Goal: Information Seeking & Learning: Check status

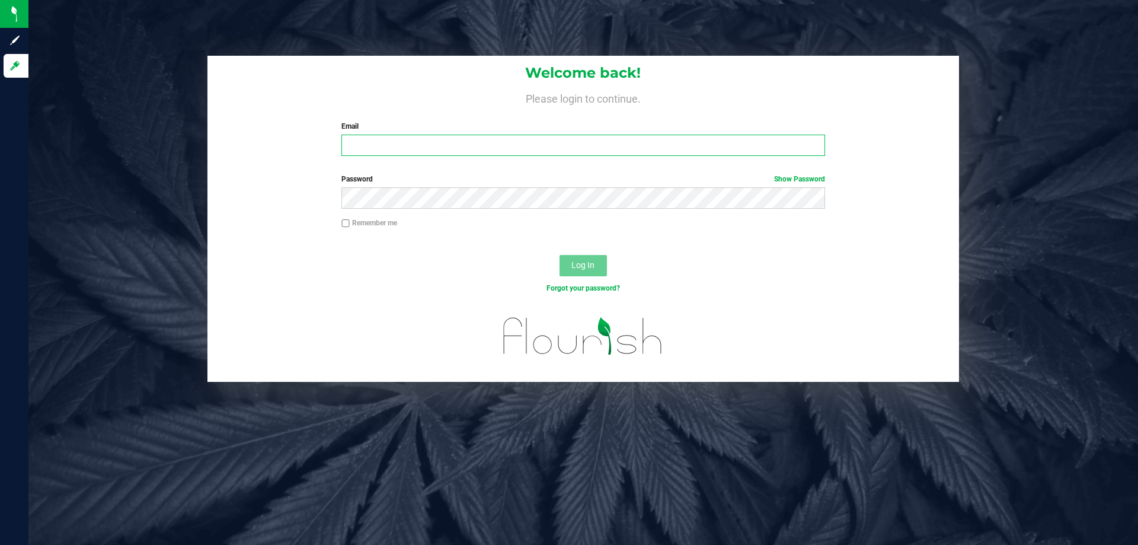
click at [464, 140] on input "Email" at bounding box center [582, 144] width 483 height 21
type input "[EMAIL_ADDRESS][DOMAIN_NAME]"
click at [559, 255] on button "Log In" at bounding box center [582, 265] width 47 height 21
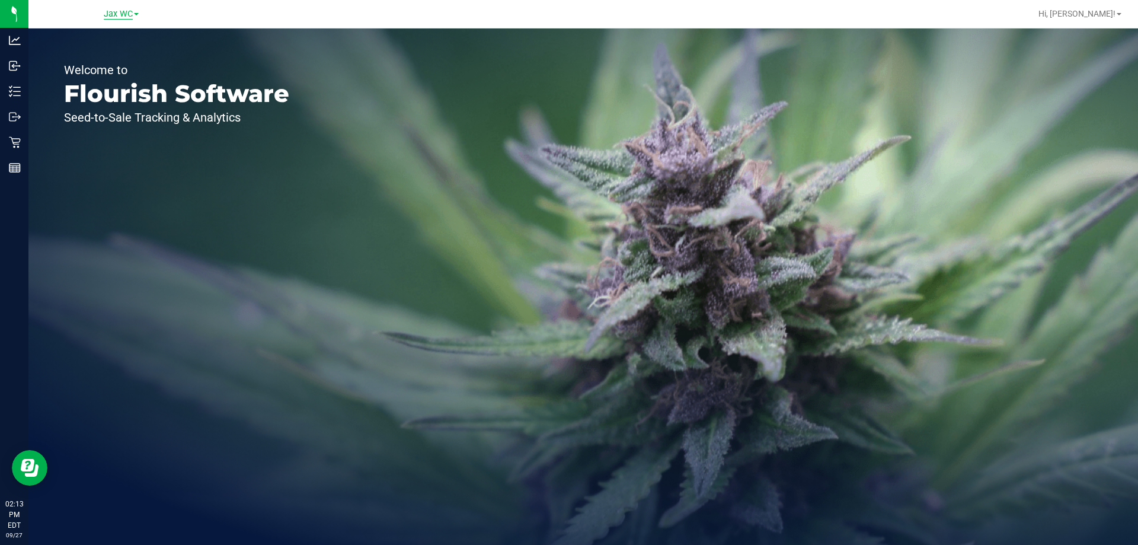
click at [114, 13] on span "Jax WC" at bounding box center [118, 14] width 29 height 11
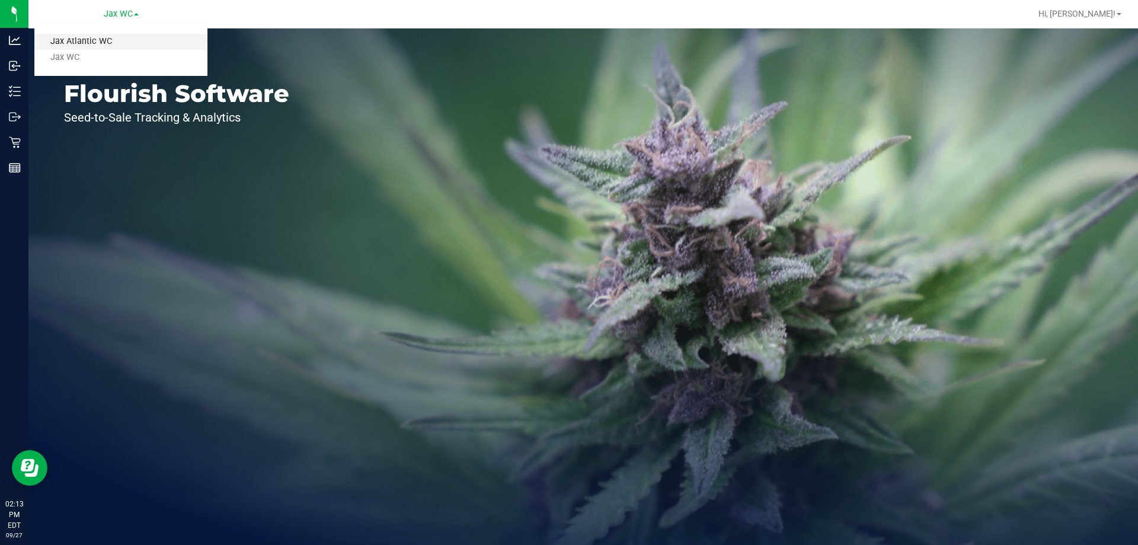
click at [101, 39] on link "Jax Atlantic WC" at bounding box center [120, 42] width 173 height 16
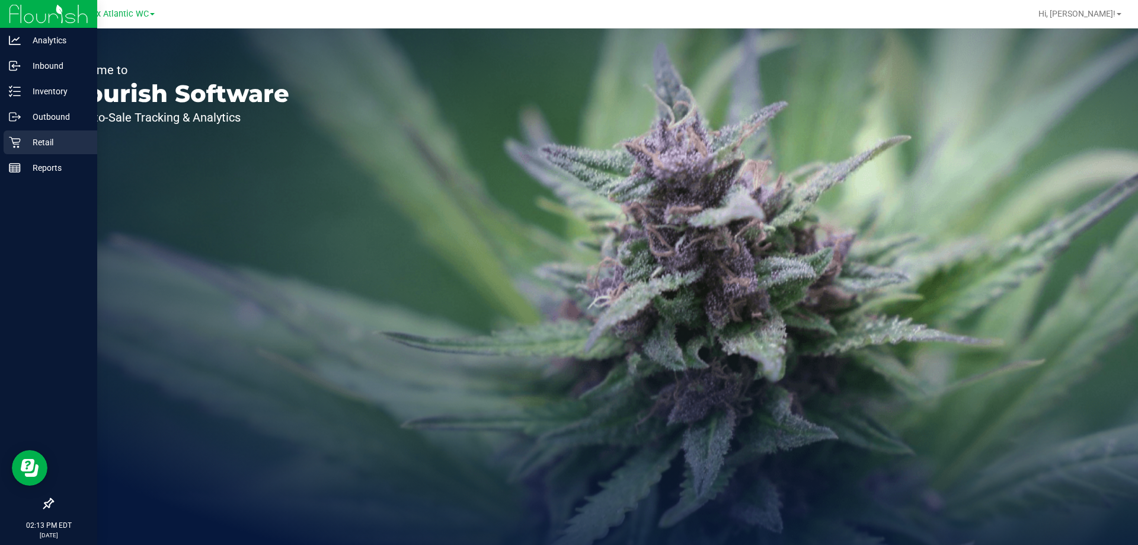
click at [30, 142] on p "Retail" at bounding box center [56, 142] width 71 height 14
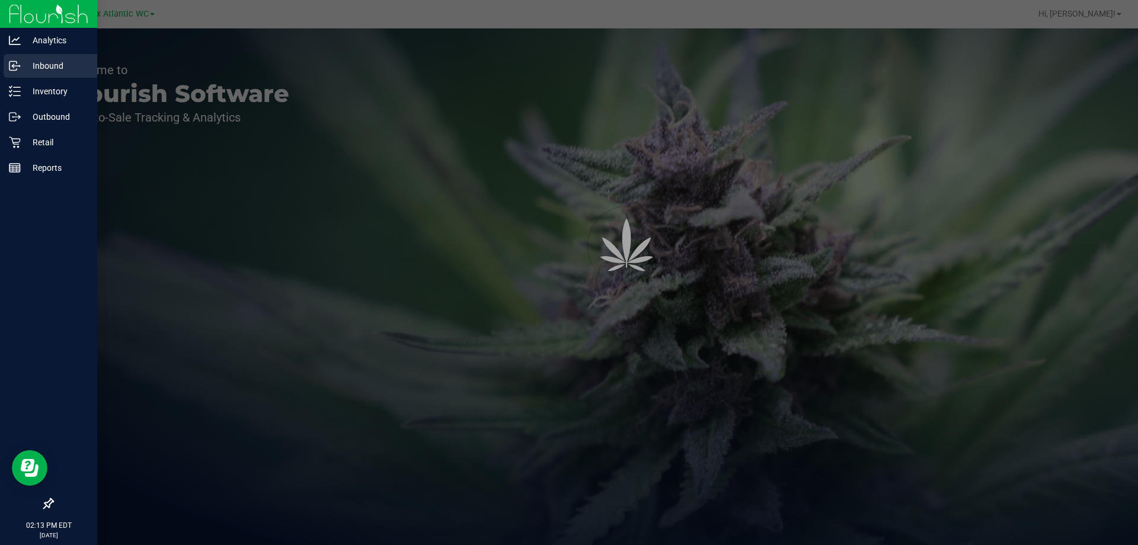
click at [46, 78] on link "Inbound" at bounding box center [48, 66] width 97 height 25
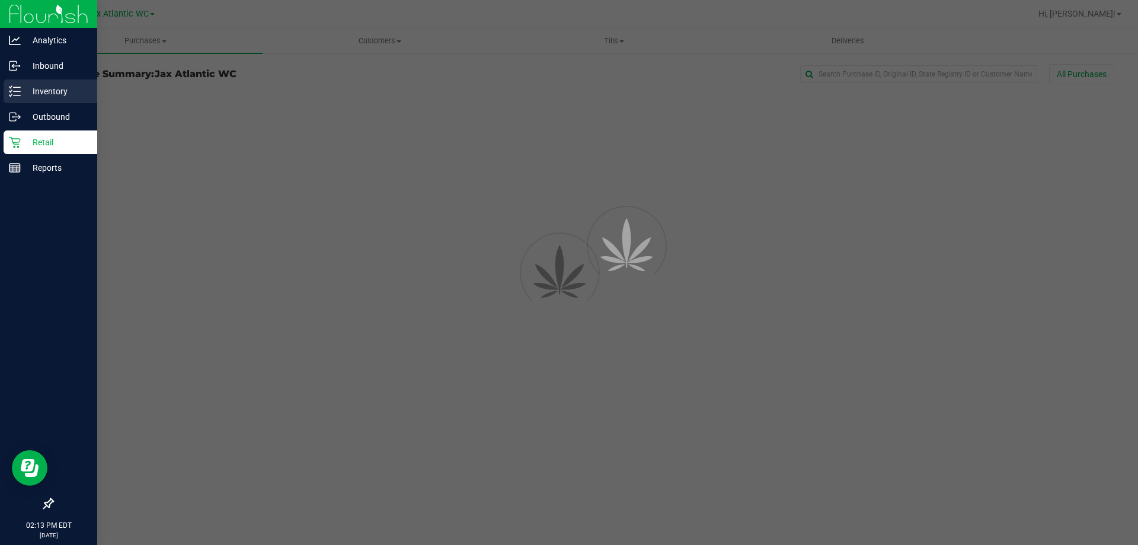
click at [49, 88] on p "Inventory" at bounding box center [56, 91] width 71 height 14
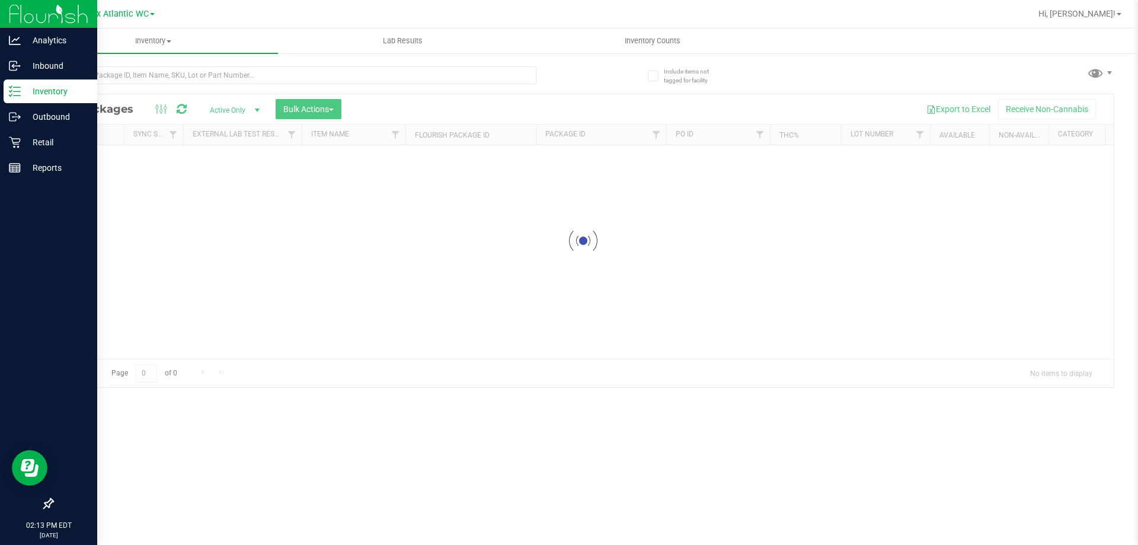
click at [20, 91] on line at bounding box center [17, 91] width 7 height 0
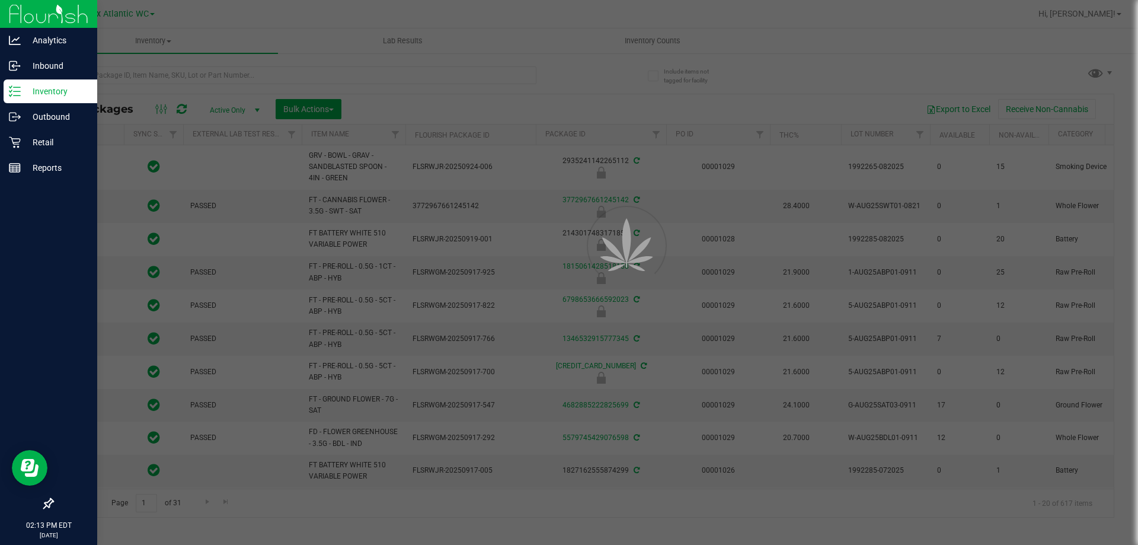
click at [133, 71] on div at bounding box center [569, 272] width 1138 height 545
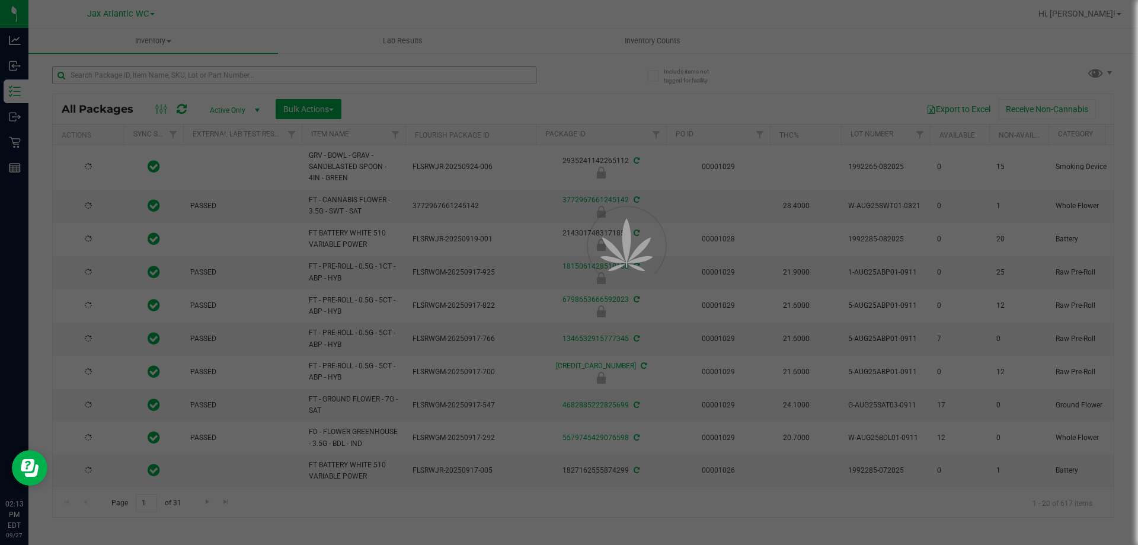
type input "[DATE]"
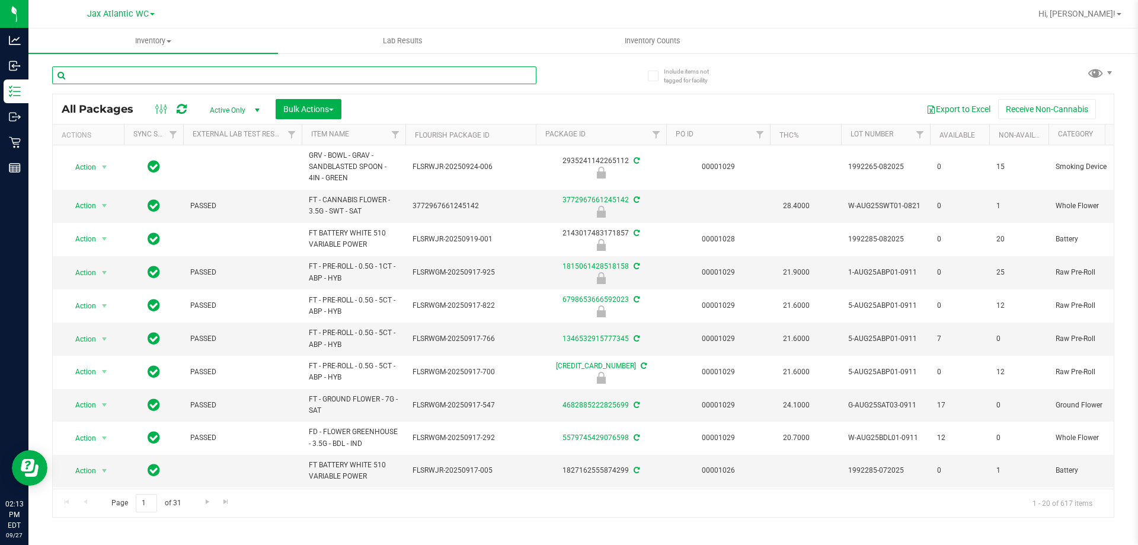
click at [153, 76] on input "text" at bounding box center [294, 75] width 484 height 18
type input "b"
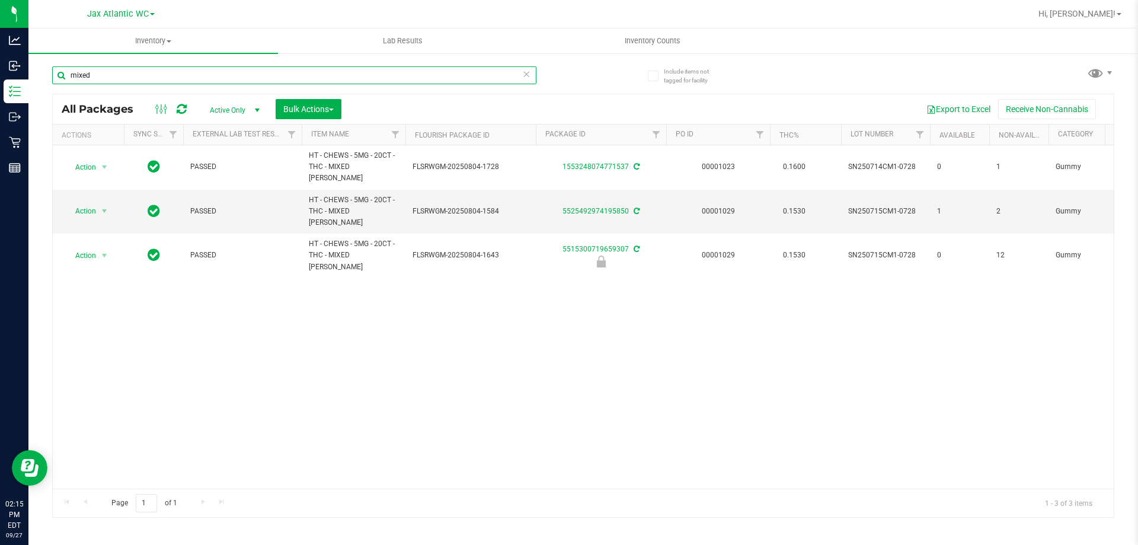
type input "mixed"
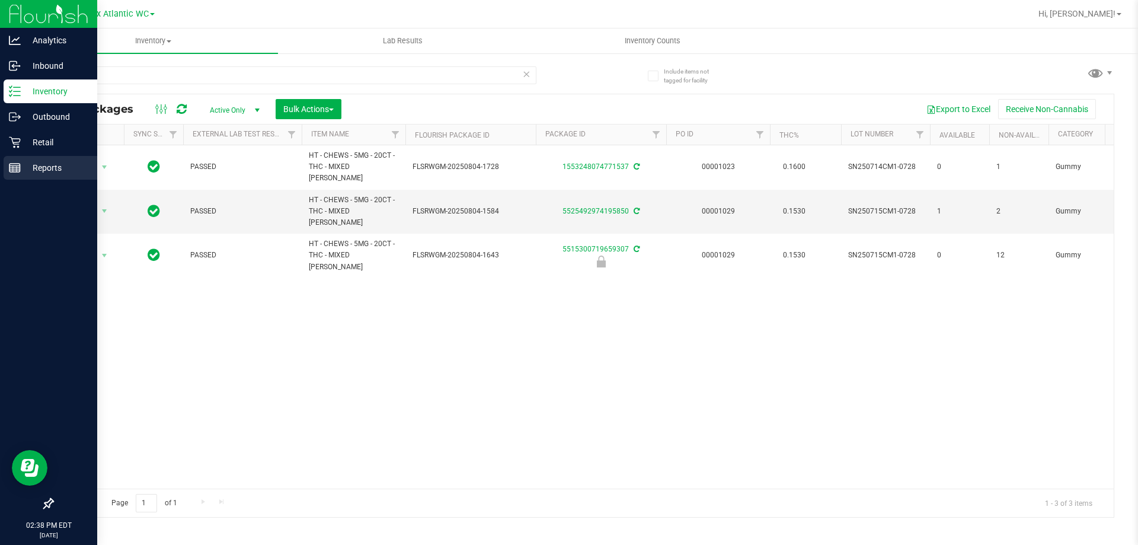
click at [37, 161] on p "Reports" at bounding box center [56, 168] width 71 height 14
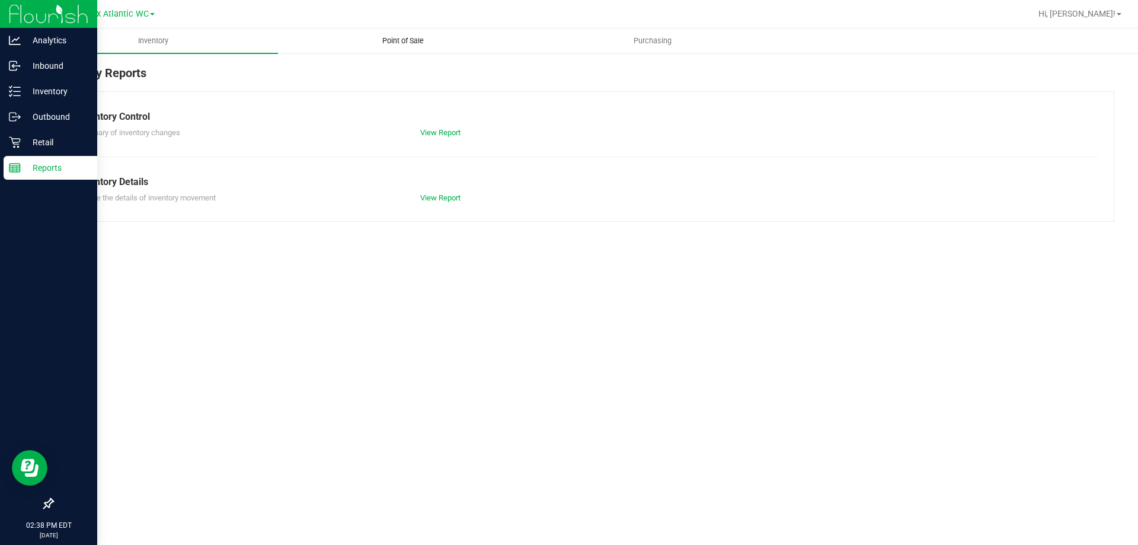
click at [407, 37] on span "Point of Sale" at bounding box center [402, 41] width 73 height 11
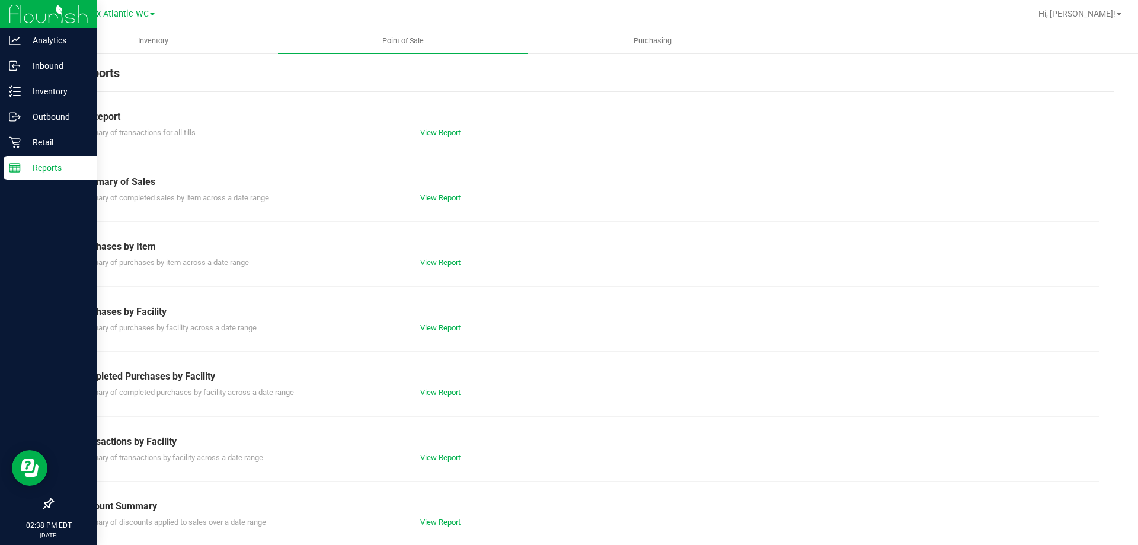
click at [438, 395] on link "View Report" at bounding box center [440, 391] width 40 height 9
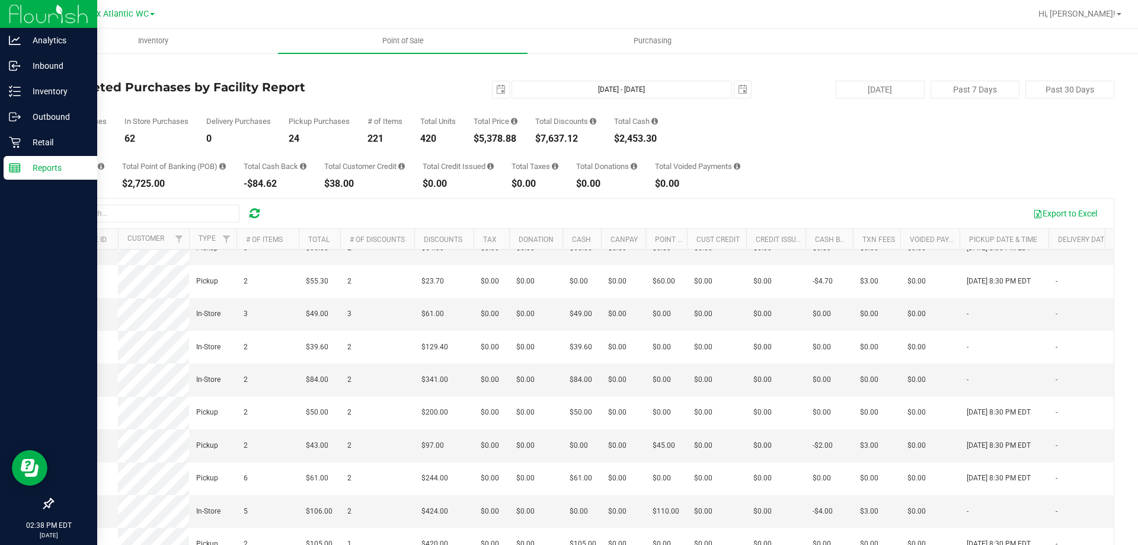
scroll to position [912, 0]
click at [6, 143] on div "Retail" at bounding box center [51, 142] width 94 height 24
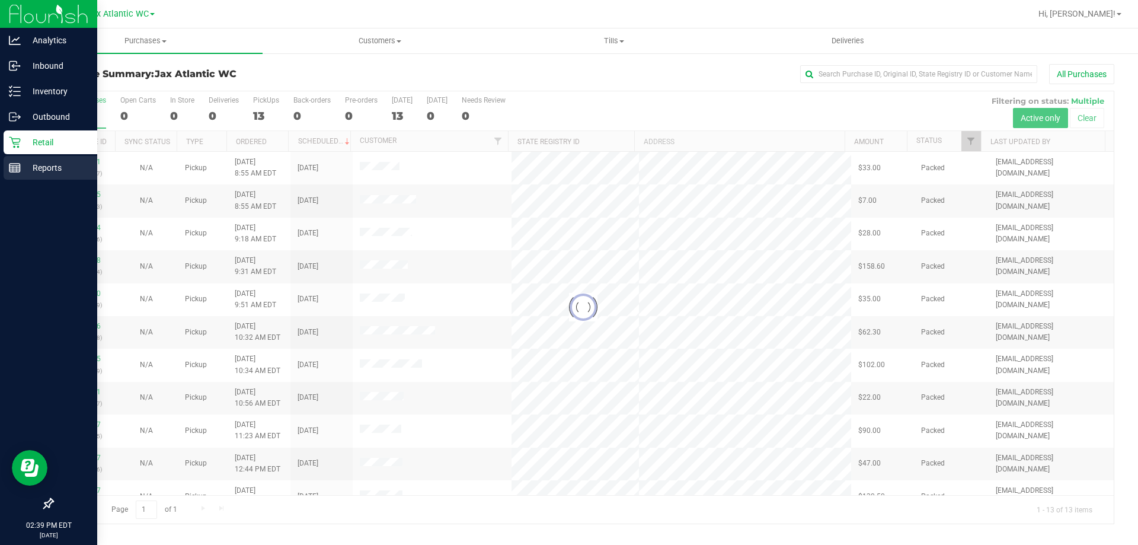
click at [34, 171] on p "Reports" at bounding box center [56, 168] width 71 height 14
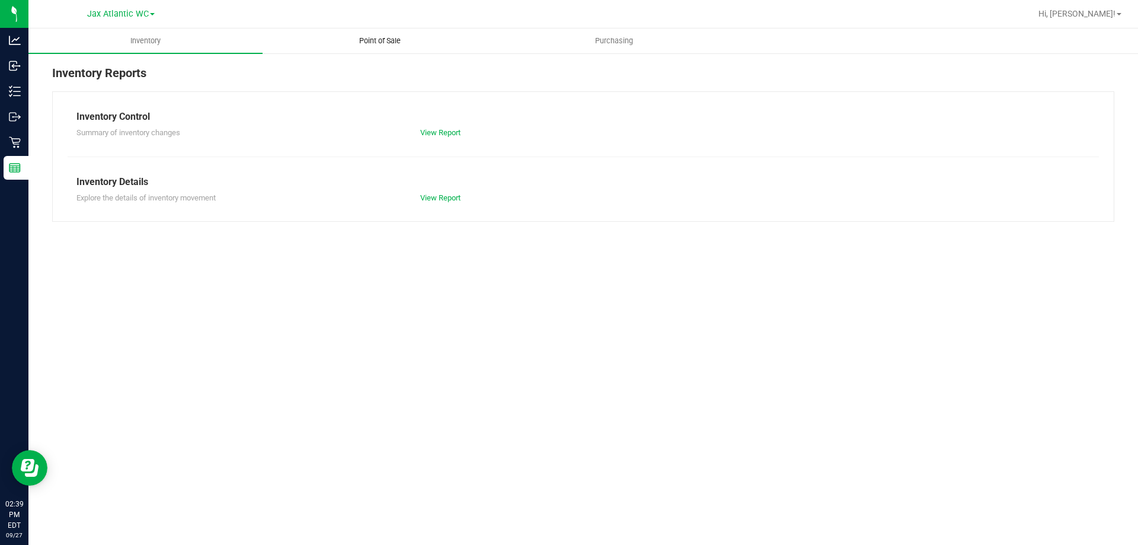
click at [374, 42] on span "Point of Sale" at bounding box center [379, 41] width 73 height 11
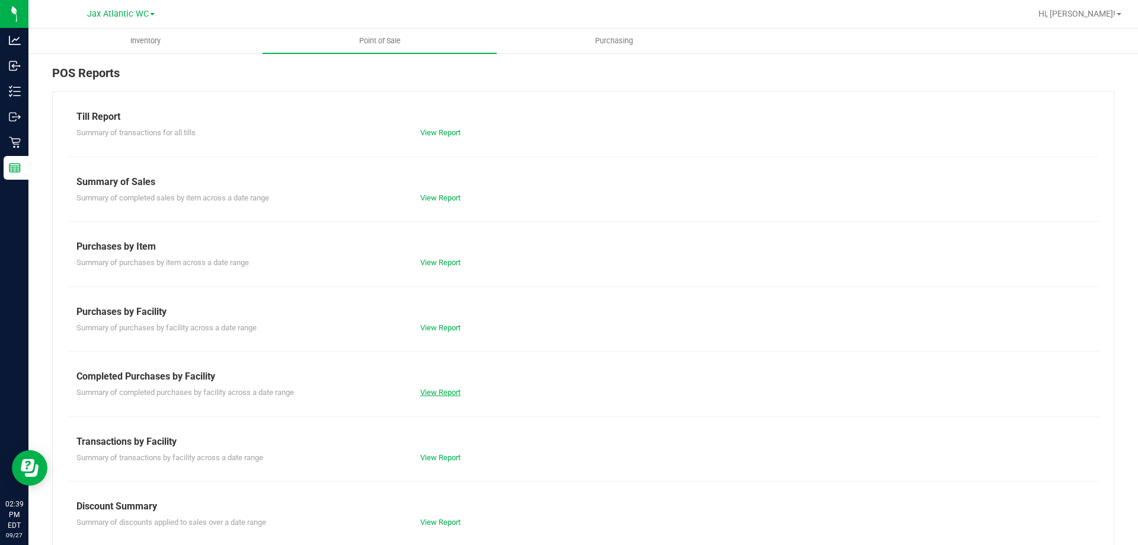
click at [424, 392] on link "View Report" at bounding box center [440, 391] width 40 height 9
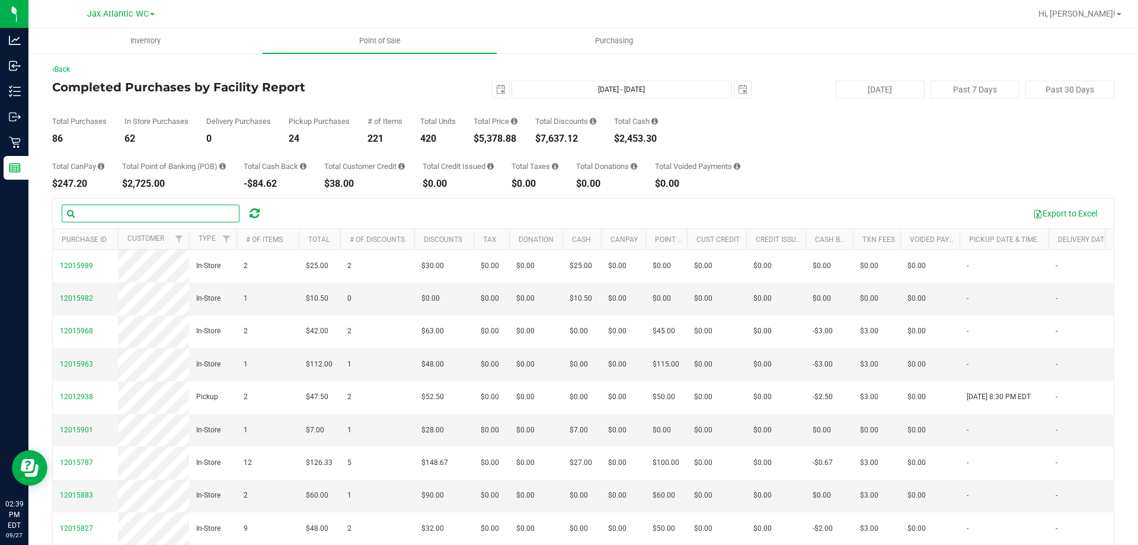
click at [128, 206] on input "text" at bounding box center [151, 213] width 178 height 18
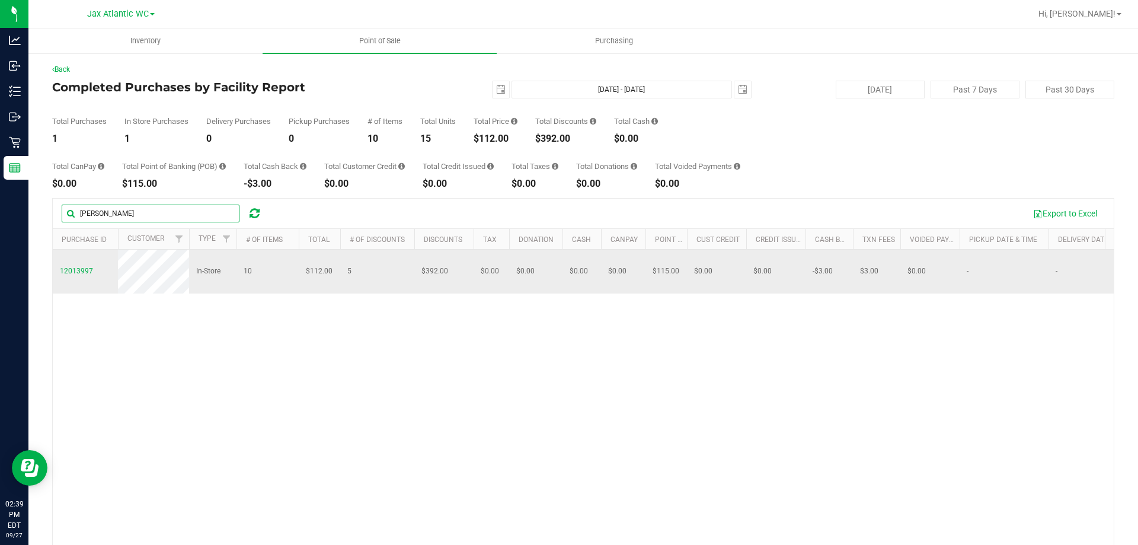
type input "[PERSON_NAME]"
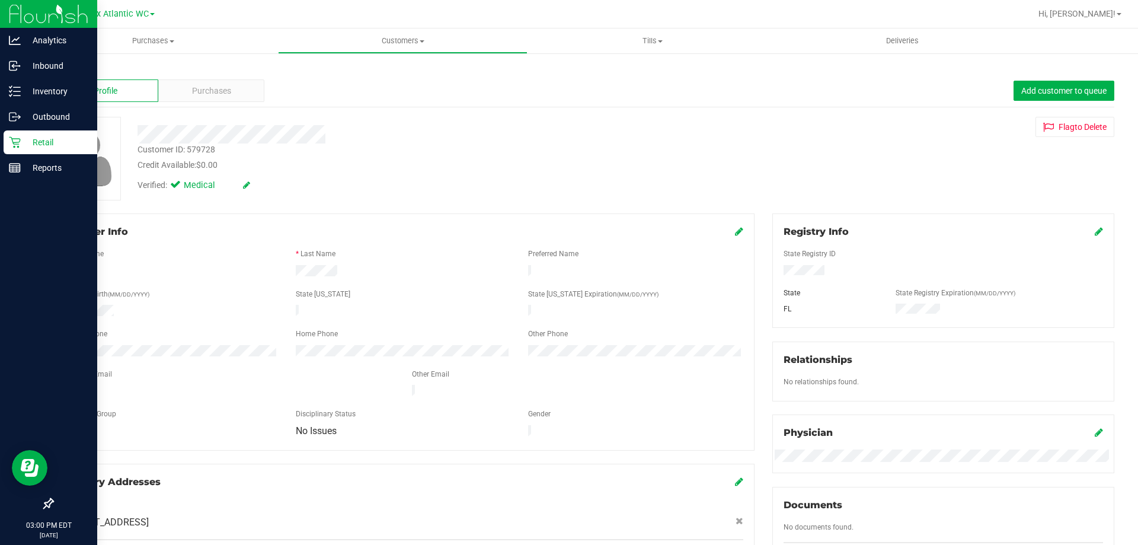
click at [27, 136] on p "Retail" at bounding box center [56, 142] width 71 height 14
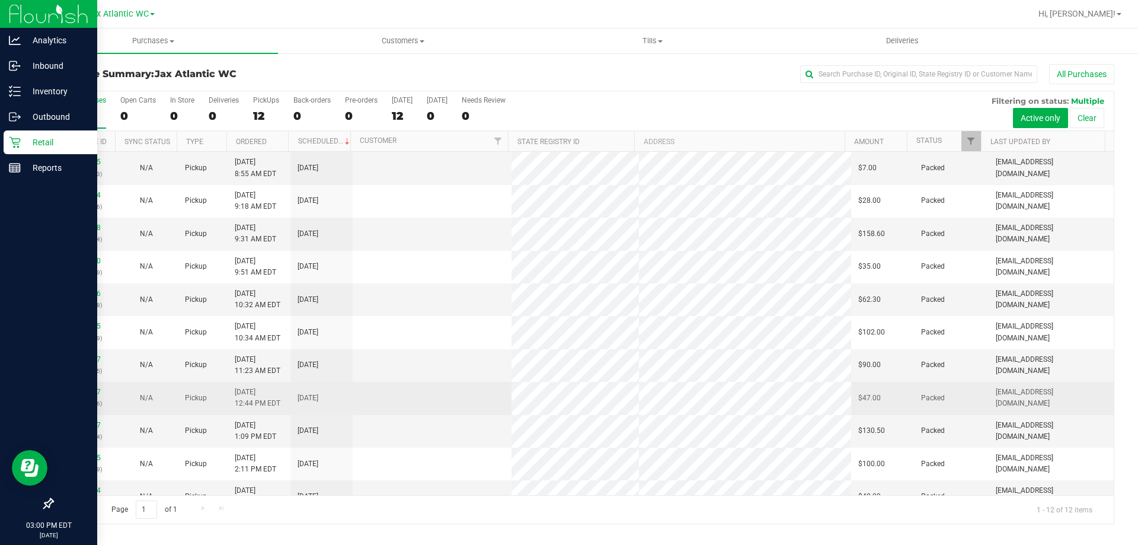
scroll to position [50, 0]
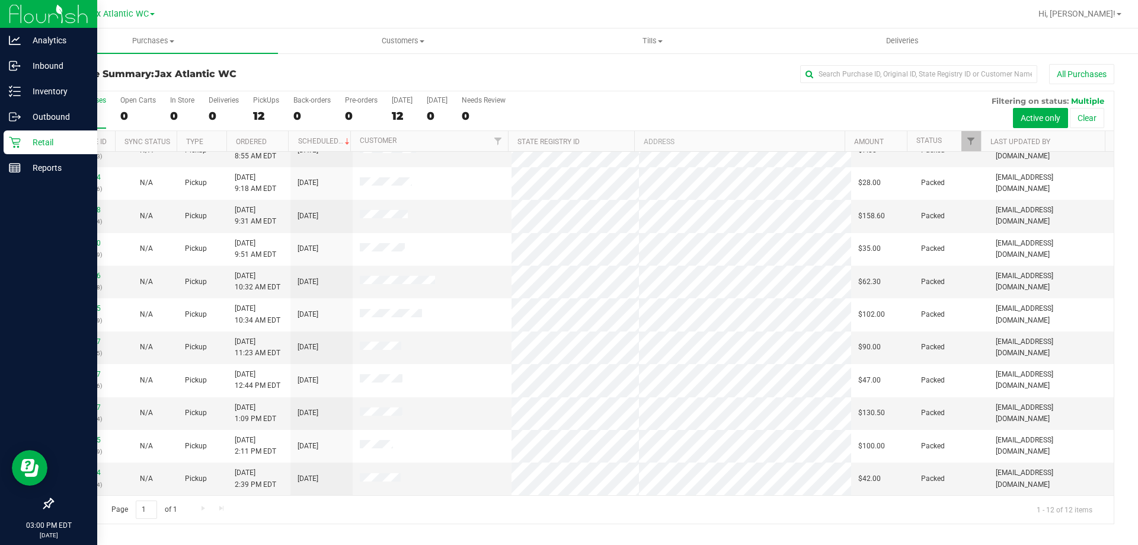
click at [21, 143] on p "Retail" at bounding box center [56, 142] width 71 height 14
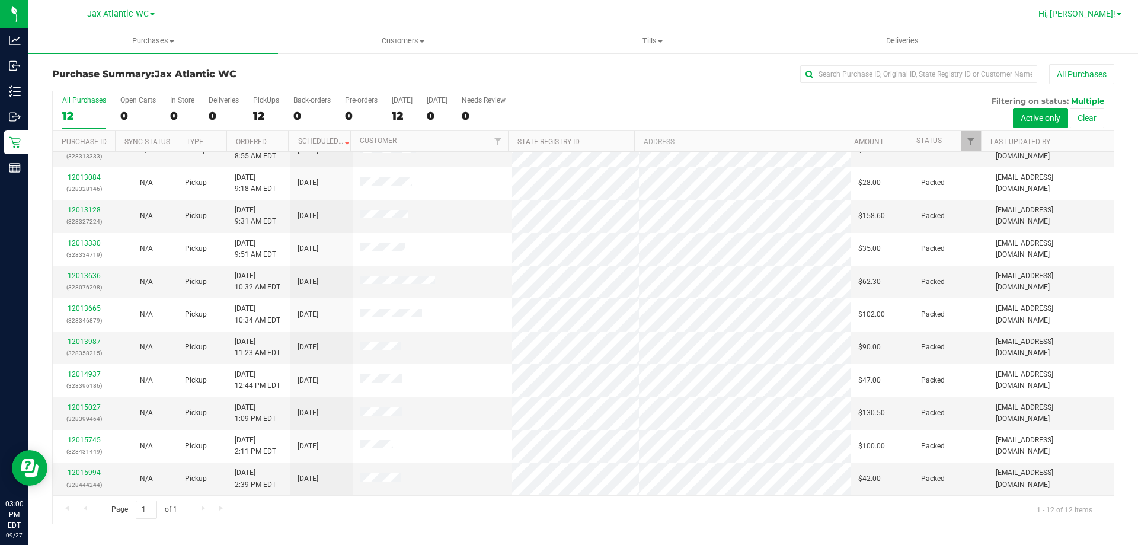
click at [1094, 14] on span "Hi, [PERSON_NAME]!" at bounding box center [1076, 13] width 77 height 9
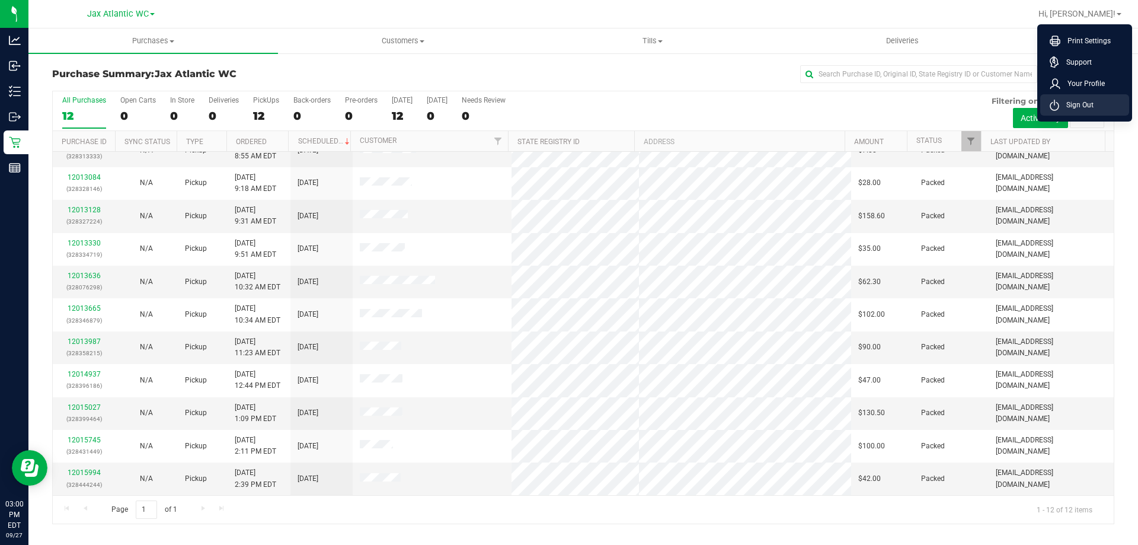
click at [1091, 101] on span "Sign Out" at bounding box center [1076, 105] width 34 height 12
